Goal: Task Accomplishment & Management: Use online tool/utility

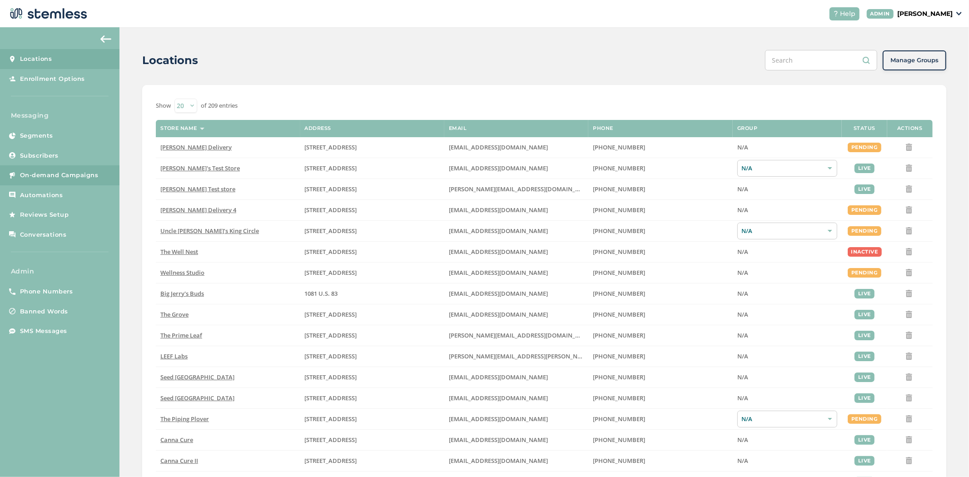
click at [44, 173] on span "On-demand Campaigns" at bounding box center [59, 175] width 79 height 9
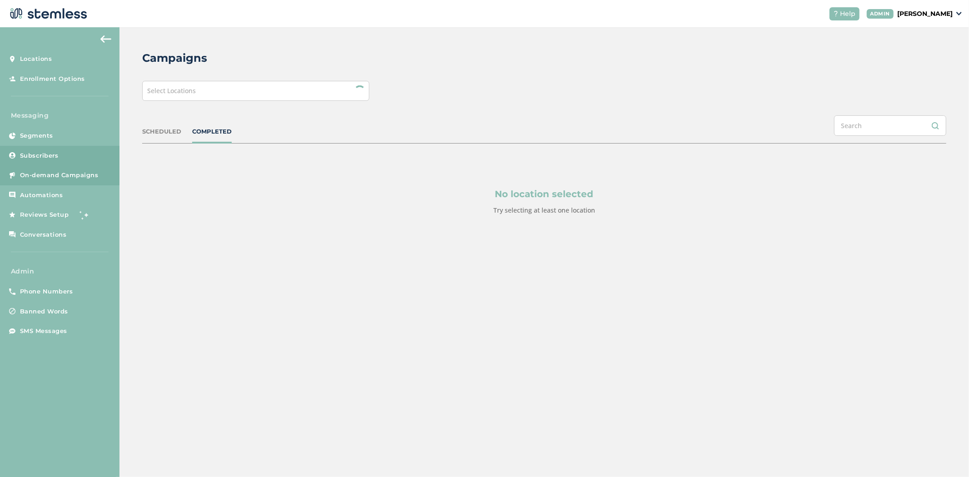
click at [44, 158] on span "Subscribers" at bounding box center [39, 155] width 39 height 9
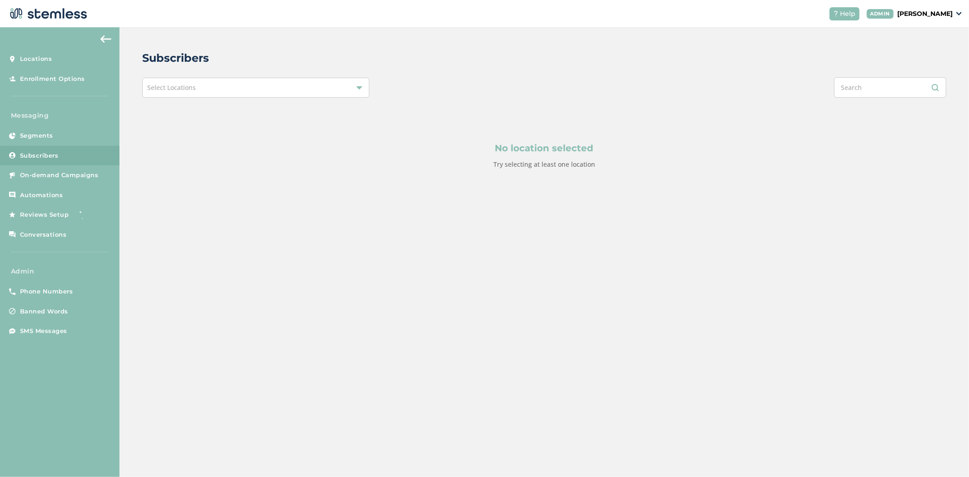
click at [227, 93] on div "Select Locations" at bounding box center [255, 88] width 227 height 20
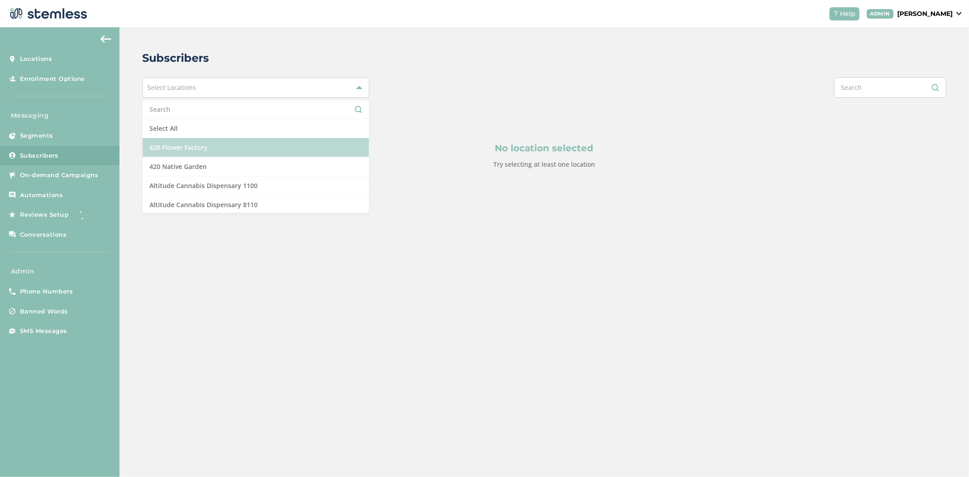
click at [218, 149] on li "420 Flower Factory" at bounding box center [256, 147] width 226 height 19
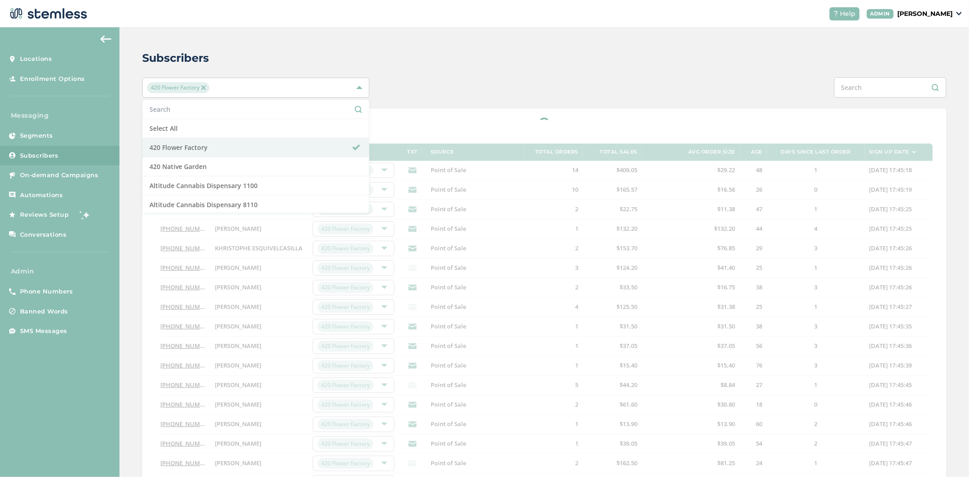
click at [477, 47] on div "Subscribers 420 Flower Factory Select All 420 Flower Factory 420 Native Garden …" at bounding box center [543, 320] width 849 height 587
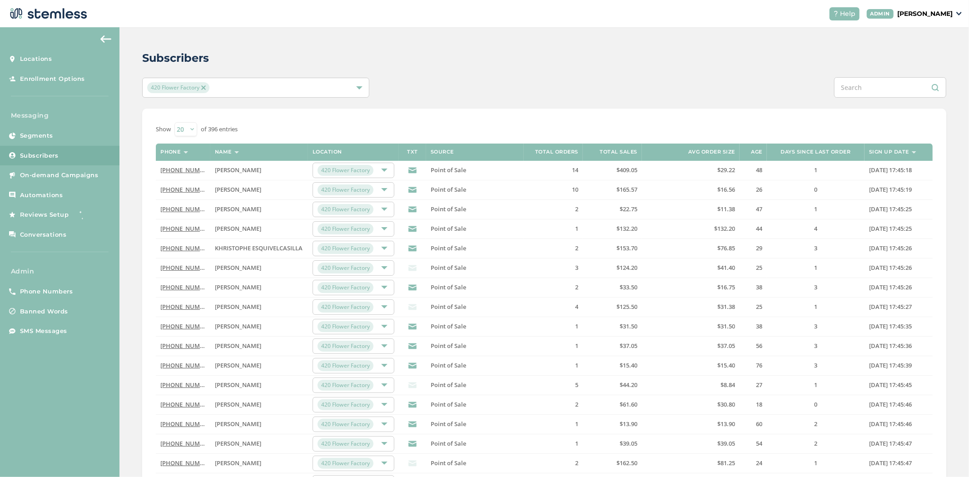
click at [244, 169] on span "[PERSON_NAME]" at bounding box center [238, 170] width 46 height 8
click at [174, 173] on link "[PHONE_NUMBER]" at bounding box center [186, 170] width 52 height 8
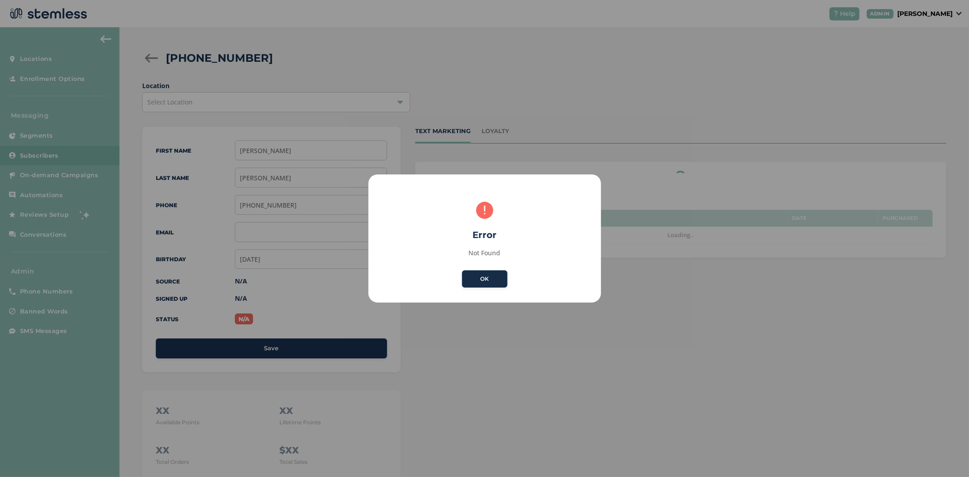
click at [492, 276] on button "OK" at bounding box center [484, 278] width 45 height 17
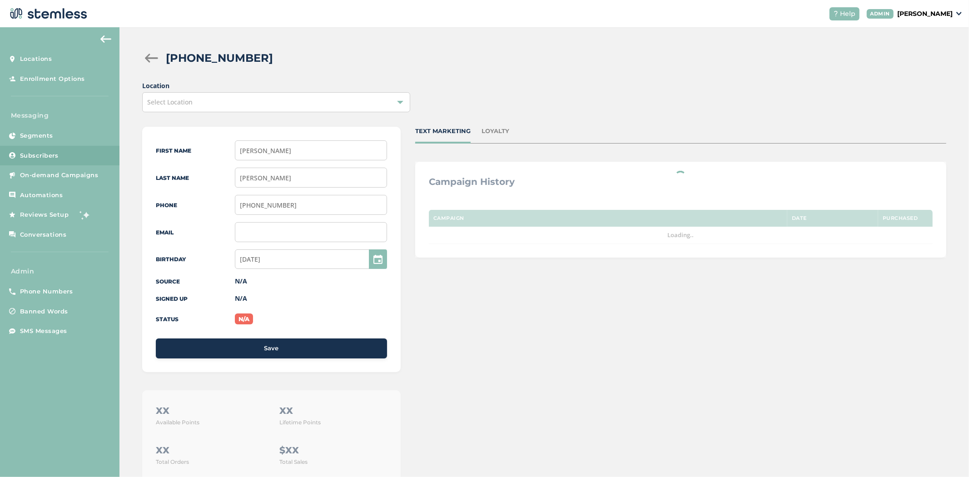
click at [495, 132] on div "LOYALTY" at bounding box center [495, 131] width 28 height 9
click at [451, 129] on div "TEXT MARKETING" at bounding box center [442, 131] width 55 height 9
click at [939, 12] on p "[PERSON_NAME]" at bounding box center [924, 14] width 55 height 10
click at [929, 64] on span "Impersonate" at bounding box center [929, 65] width 45 height 9
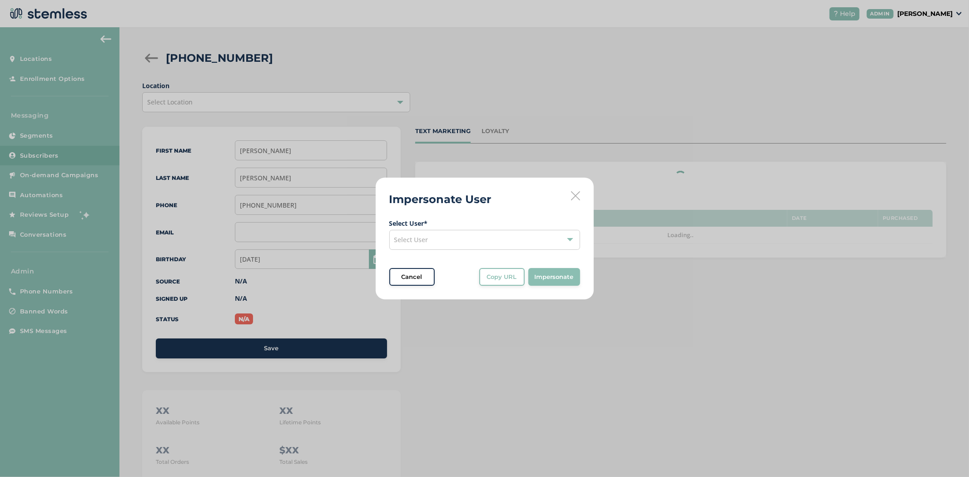
click at [472, 243] on div "Select User" at bounding box center [484, 240] width 191 height 20
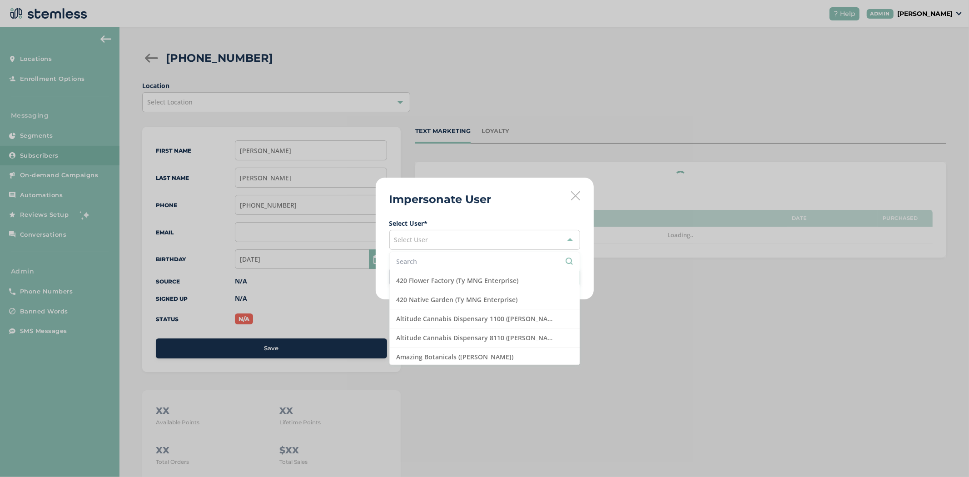
click at [429, 261] on input "text" at bounding box center [485, 262] width 176 height 10
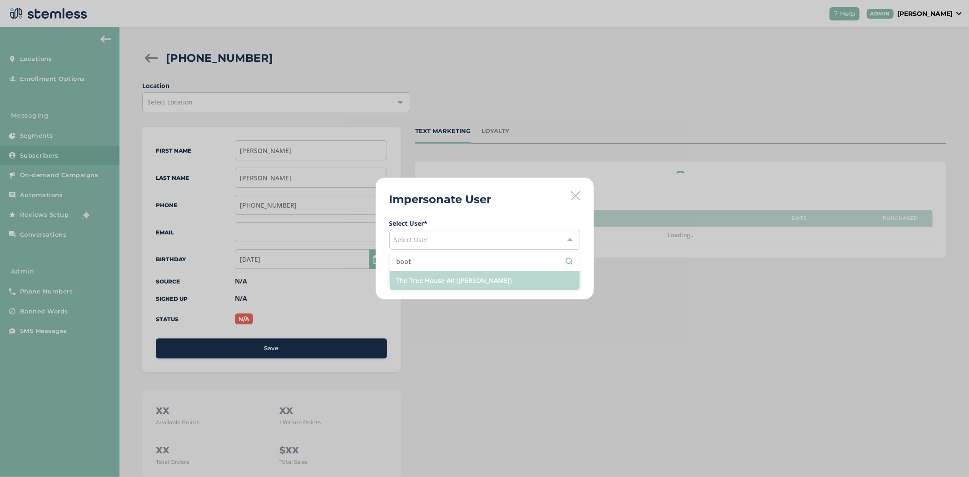
type input "boot"
click at [457, 282] on li "The Tree House AK ([PERSON_NAME])" at bounding box center [485, 280] width 190 height 19
click at [554, 278] on span "Impersonate" at bounding box center [554, 277] width 39 height 9
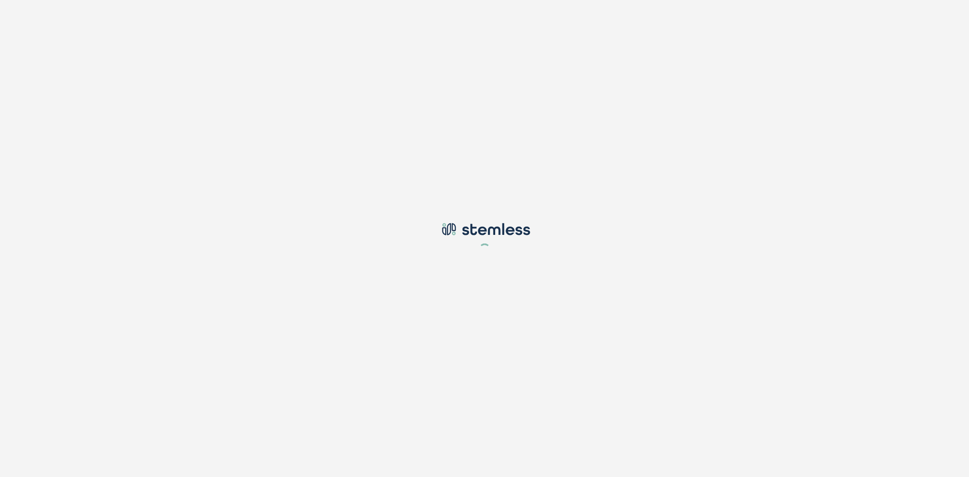
type input "[PERSON_NAME][EMAIL_ADDRESS][DOMAIN_NAME]"
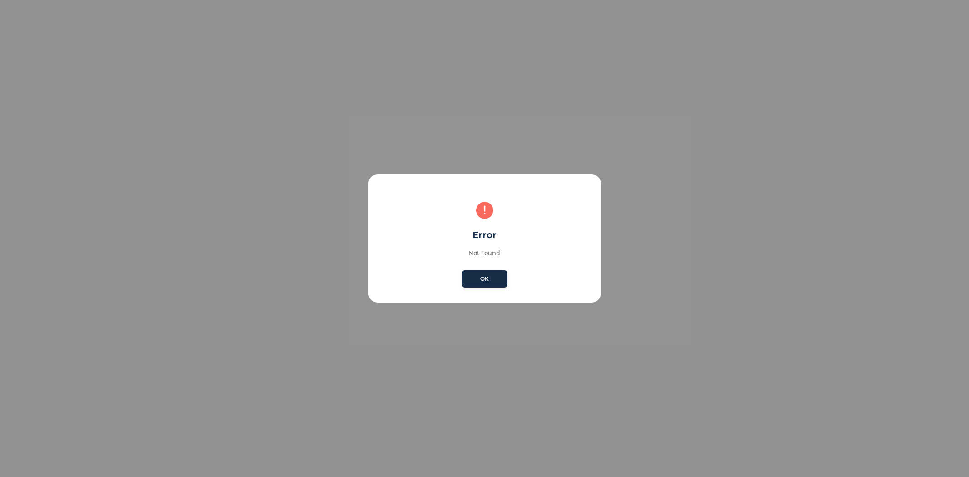
click at [493, 282] on button "OK" at bounding box center [484, 278] width 45 height 17
